Goal: Task Accomplishment & Management: Manage account settings

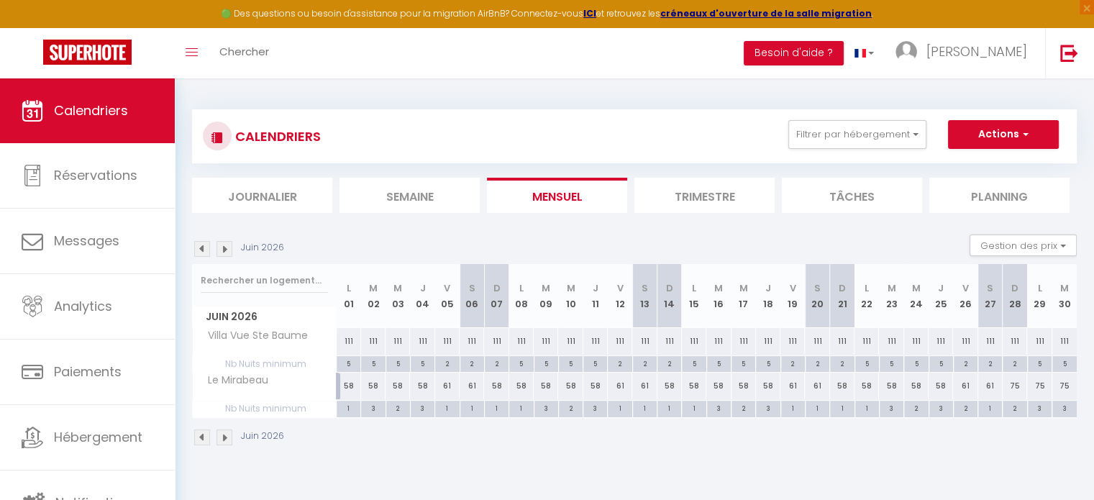
click at [201, 250] on img at bounding box center [202, 249] width 16 height 16
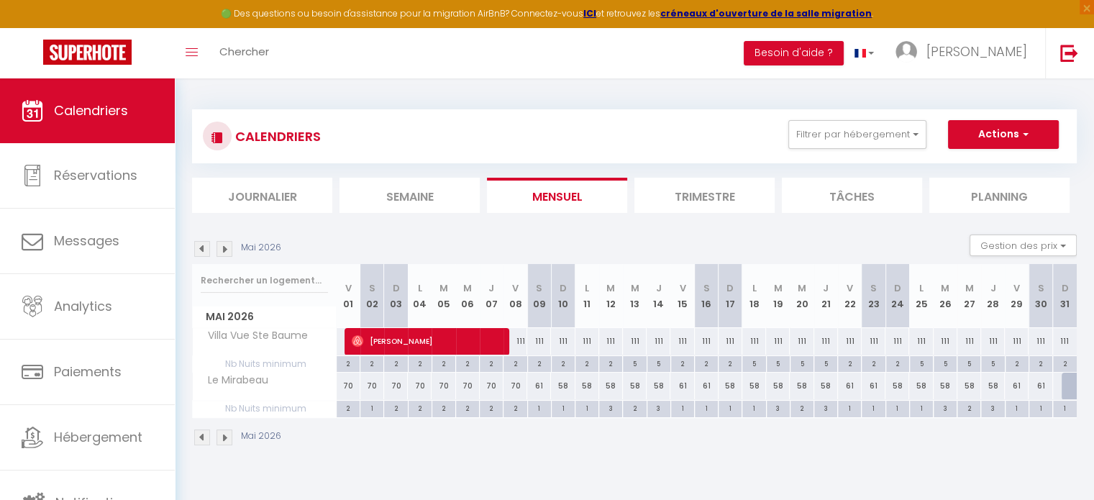
click at [201, 250] on img at bounding box center [202, 249] width 16 height 16
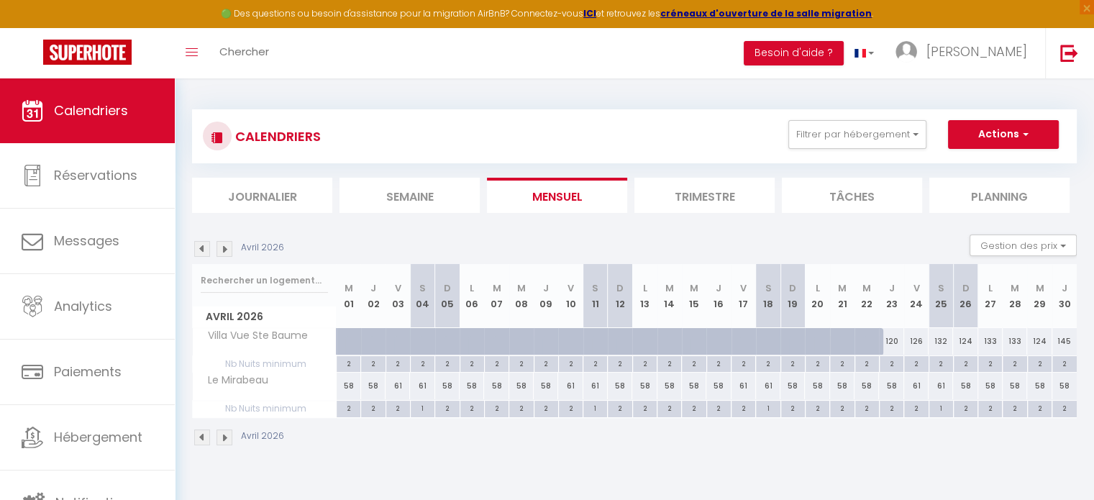
click at [201, 250] on img at bounding box center [202, 249] width 16 height 16
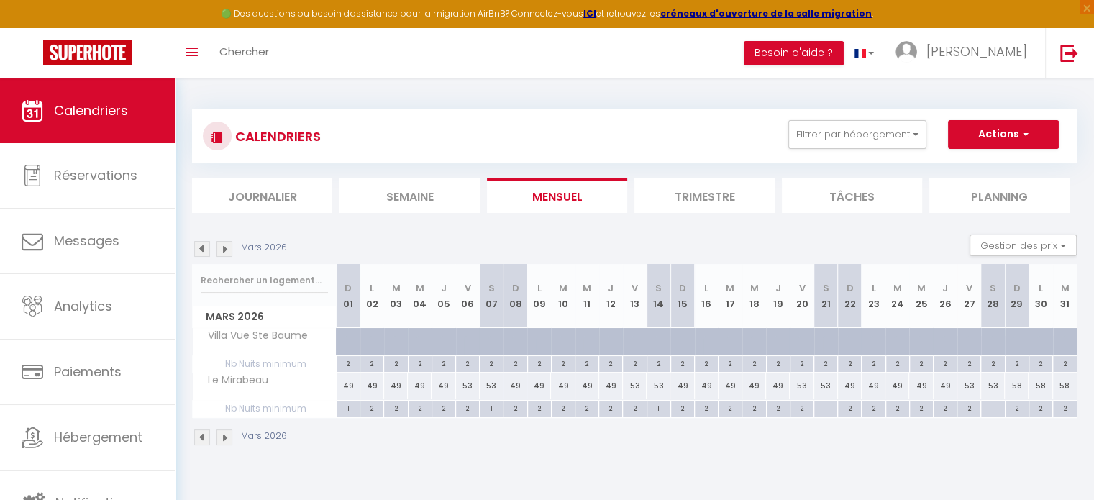
click at [201, 250] on img at bounding box center [202, 249] width 16 height 16
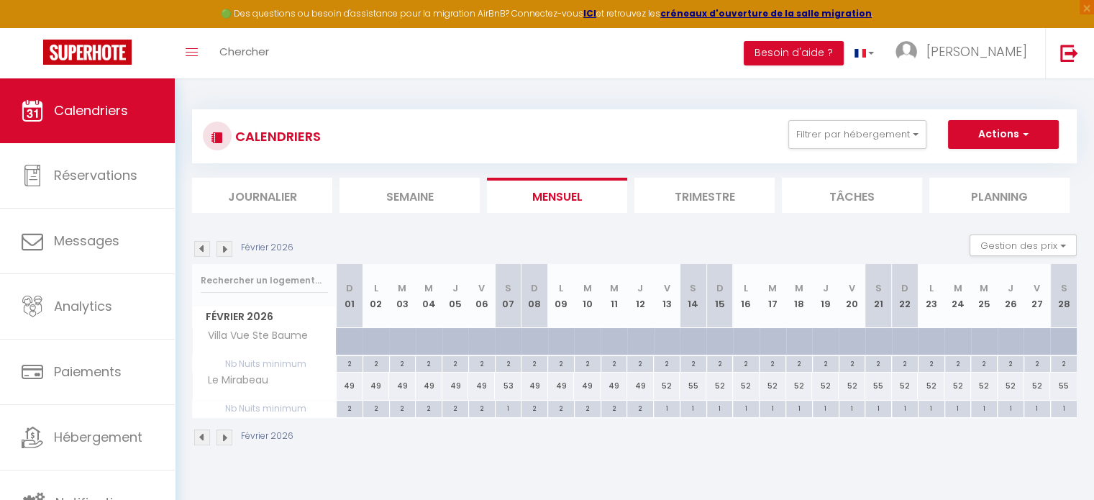
click at [199, 250] on img at bounding box center [202, 249] width 16 height 16
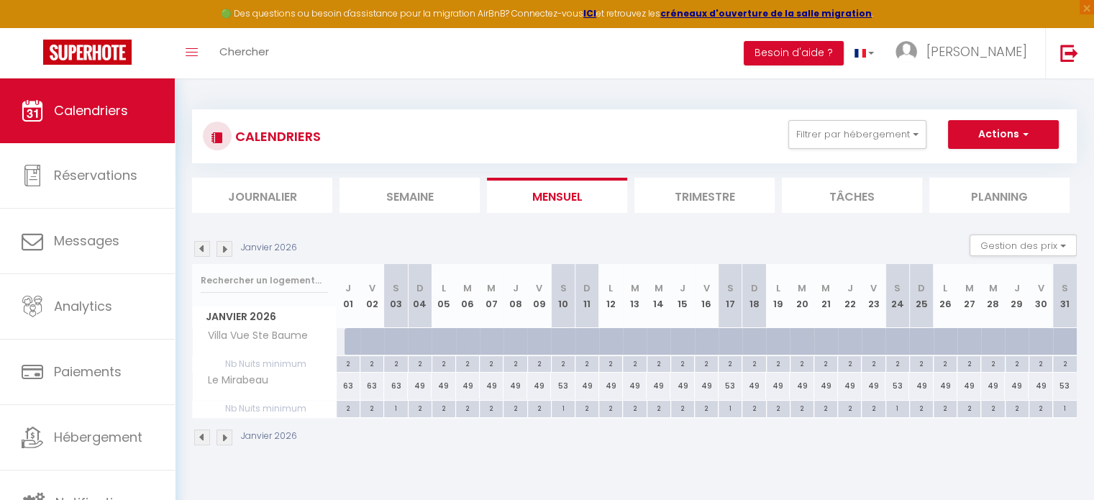
click at [199, 250] on img at bounding box center [202, 249] width 16 height 16
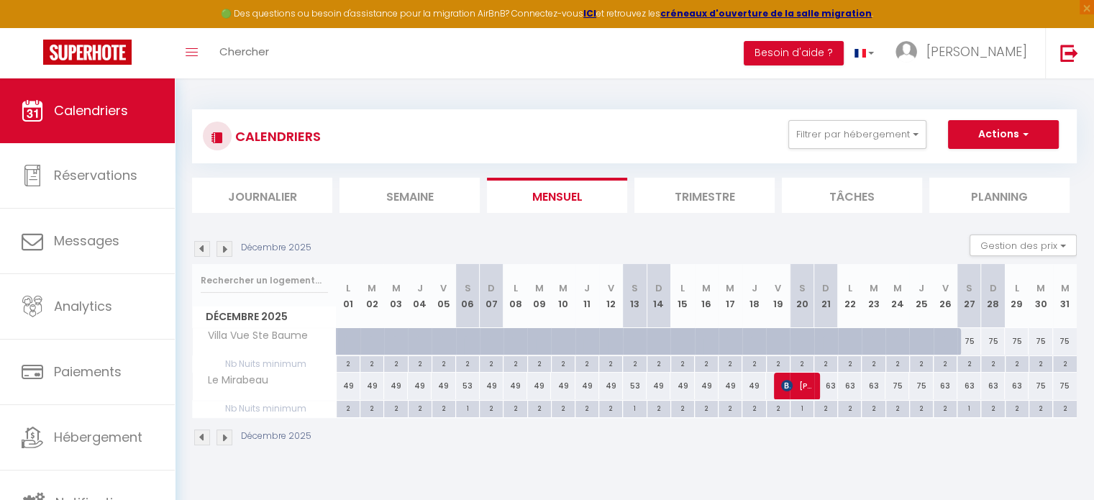
click at [199, 250] on img at bounding box center [202, 249] width 16 height 16
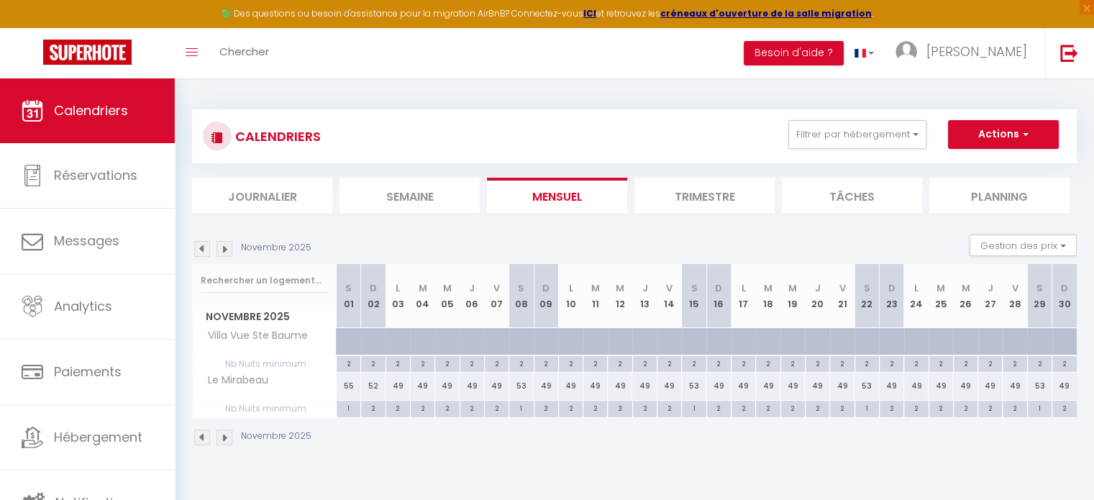
click at [199, 250] on img at bounding box center [202, 249] width 16 height 16
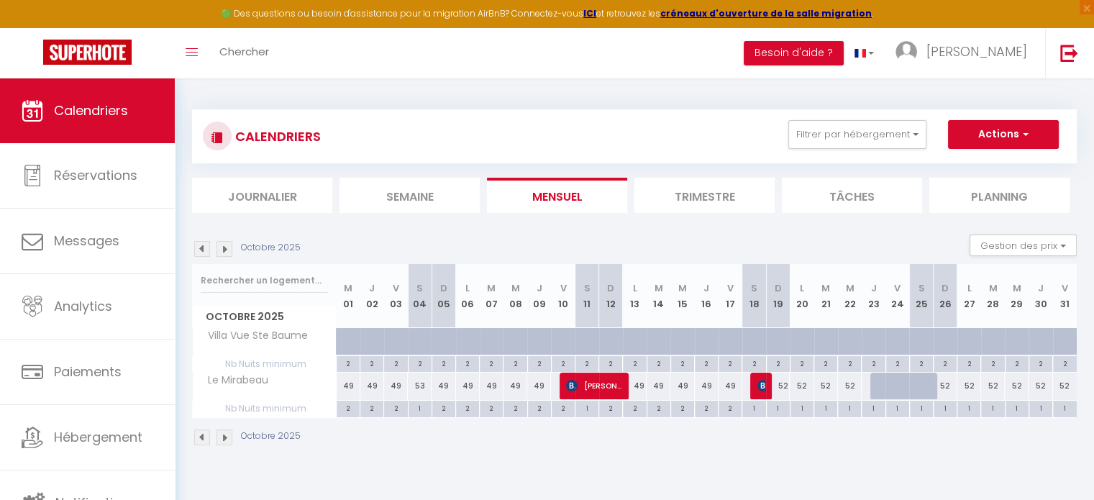
click at [778, 388] on div "52" at bounding box center [778, 386] width 24 height 27
type input "52"
type input "Dim 19 Octobre 2025"
type input "Lun 20 Octobre 2025"
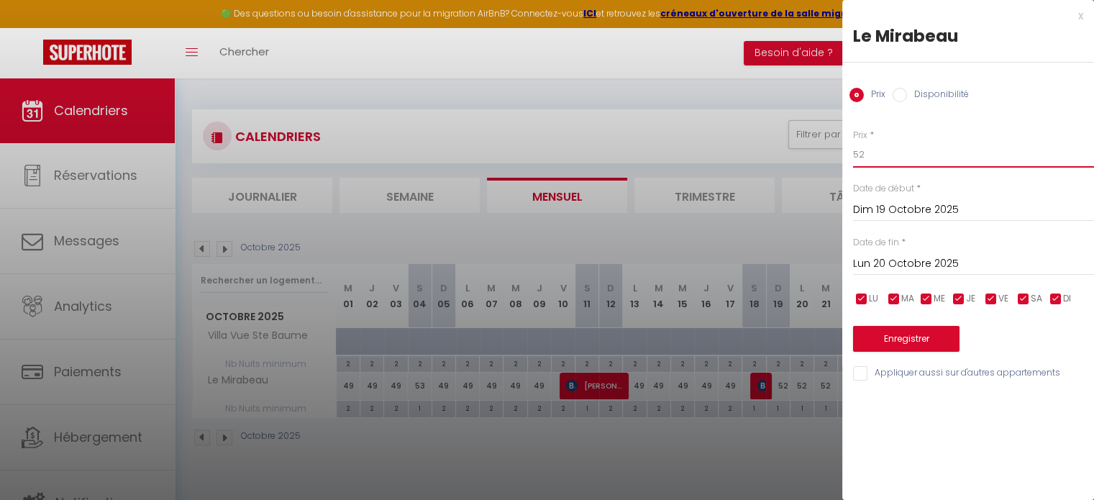
click at [890, 149] on input "52" at bounding box center [973, 155] width 241 height 26
type input "54"
click at [907, 255] on input "Lun 20 Octobre 2025" at bounding box center [973, 264] width 241 height 19
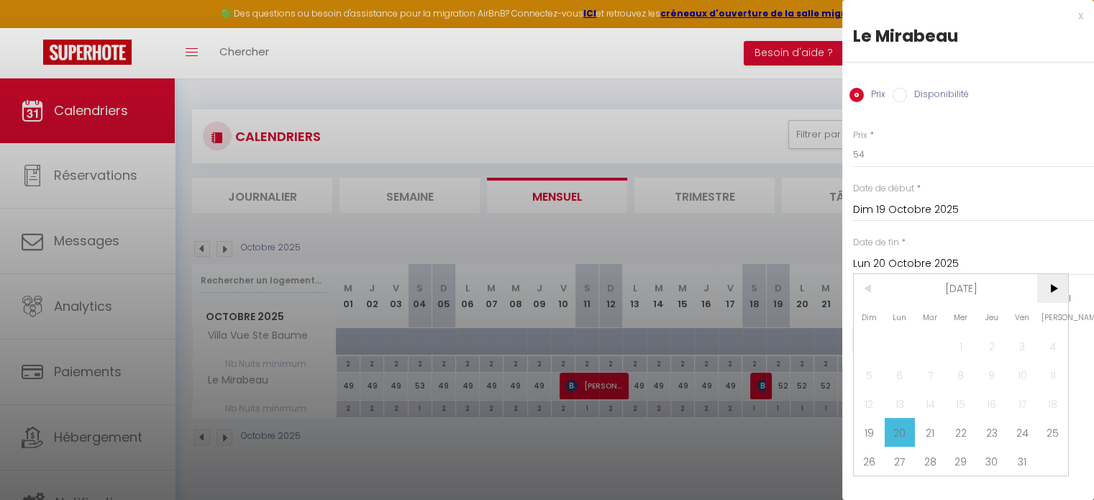
click at [1060, 287] on span ">" at bounding box center [1052, 288] width 31 height 29
click at [904, 382] on span "3" at bounding box center [900, 374] width 31 height 29
type input "Lun 03 Novembre 2025"
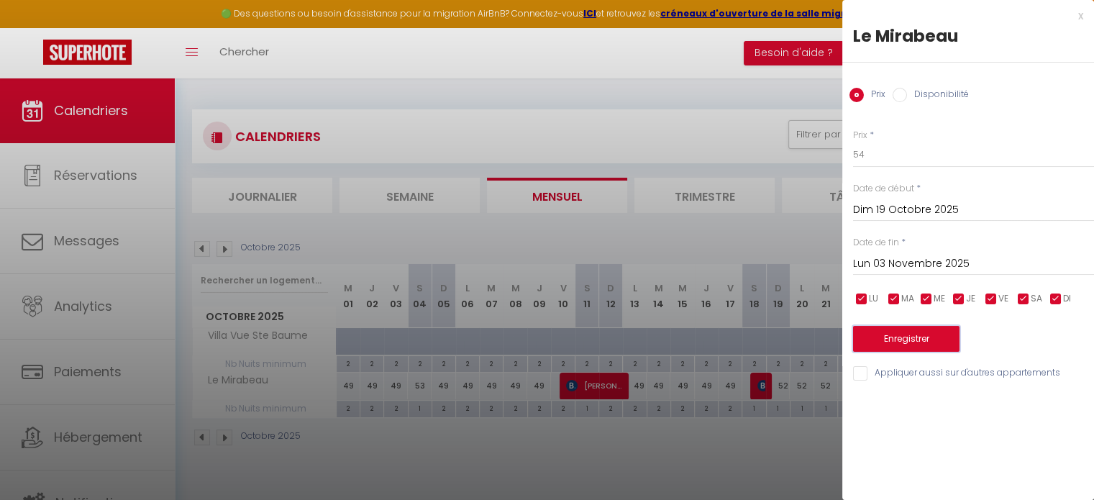
click at [939, 336] on button "Enregistrer" at bounding box center [906, 339] width 106 height 26
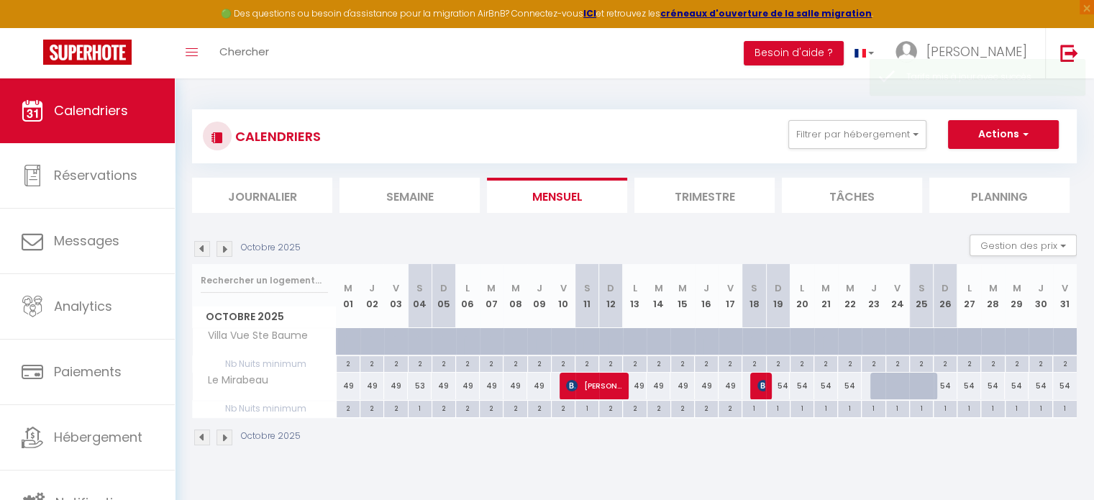
click at [227, 251] on img at bounding box center [224, 249] width 16 height 16
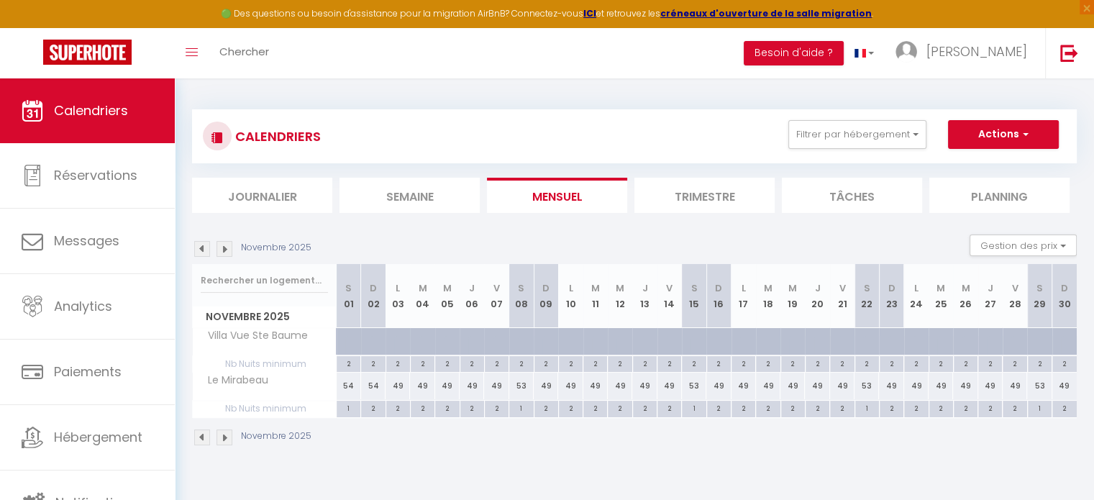
click at [227, 251] on img at bounding box center [224, 249] width 16 height 16
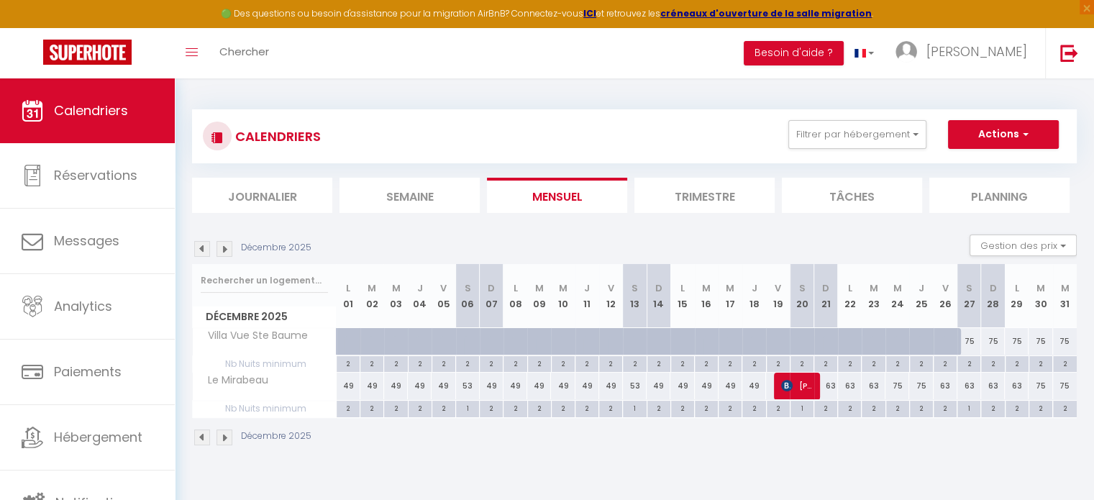
click at [227, 251] on img at bounding box center [224, 249] width 16 height 16
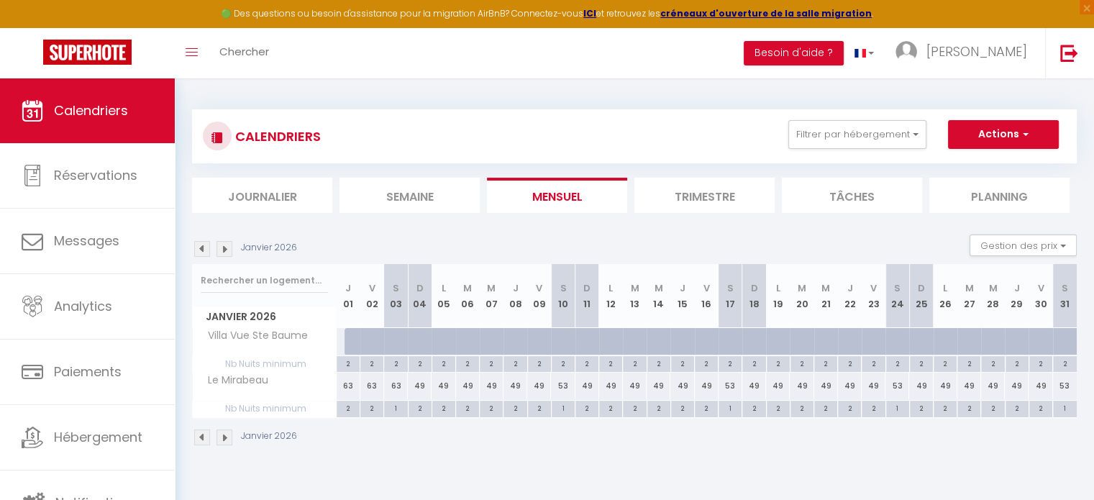
click at [227, 251] on img at bounding box center [224, 249] width 16 height 16
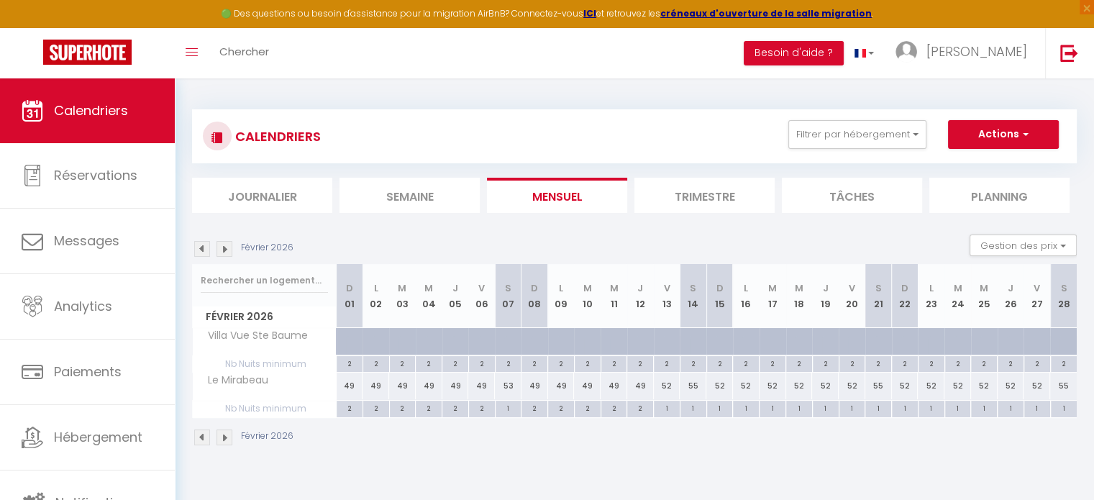
click at [222, 252] on img at bounding box center [224, 249] width 16 height 16
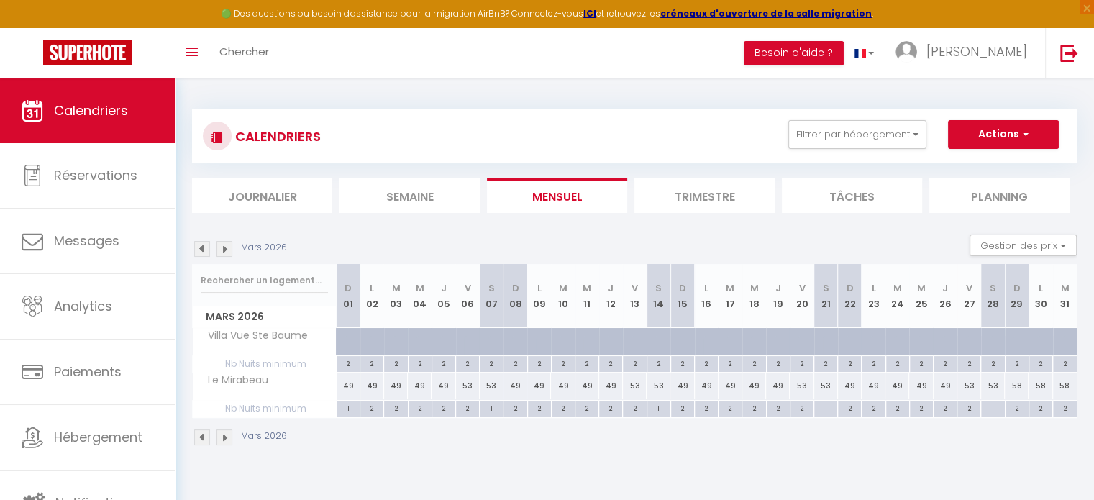
click at [199, 250] on img at bounding box center [202, 249] width 16 height 16
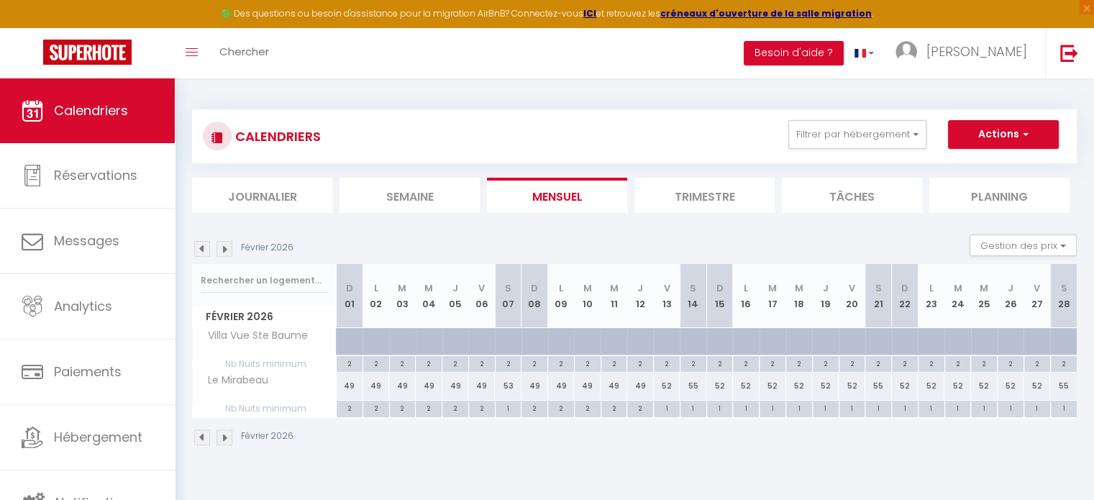
click at [487, 438] on div "Février 2026" at bounding box center [634, 439] width 885 height 42
